Goal: Transaction & Acquisition: Register for event/course

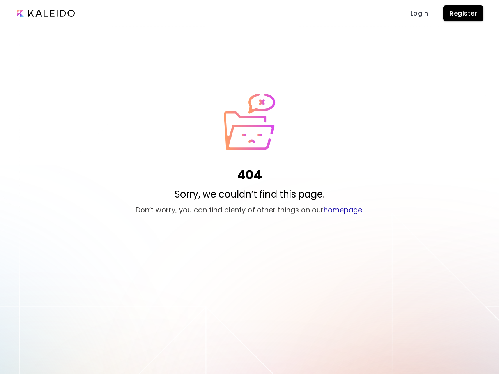
click at [249, 187] on div "404 Sorry, we couldn’t find this page. Don’t worry, you can find plenty of othe…" at bounding box center [249, 155] width 499 height 125
click at [463, 13] on span "Register" at bounding box center [463, 13] width 28 height 8
